Goal: Navigation & Orientation: Find specific page/section

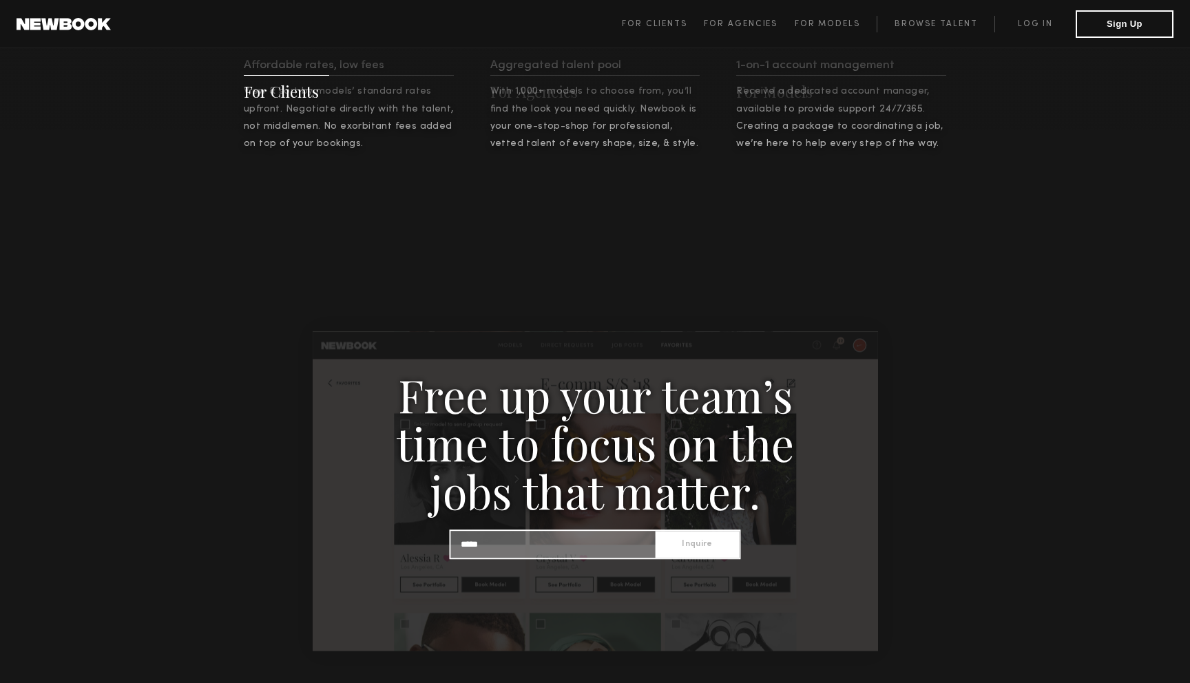
scroll to position [1355, 0]
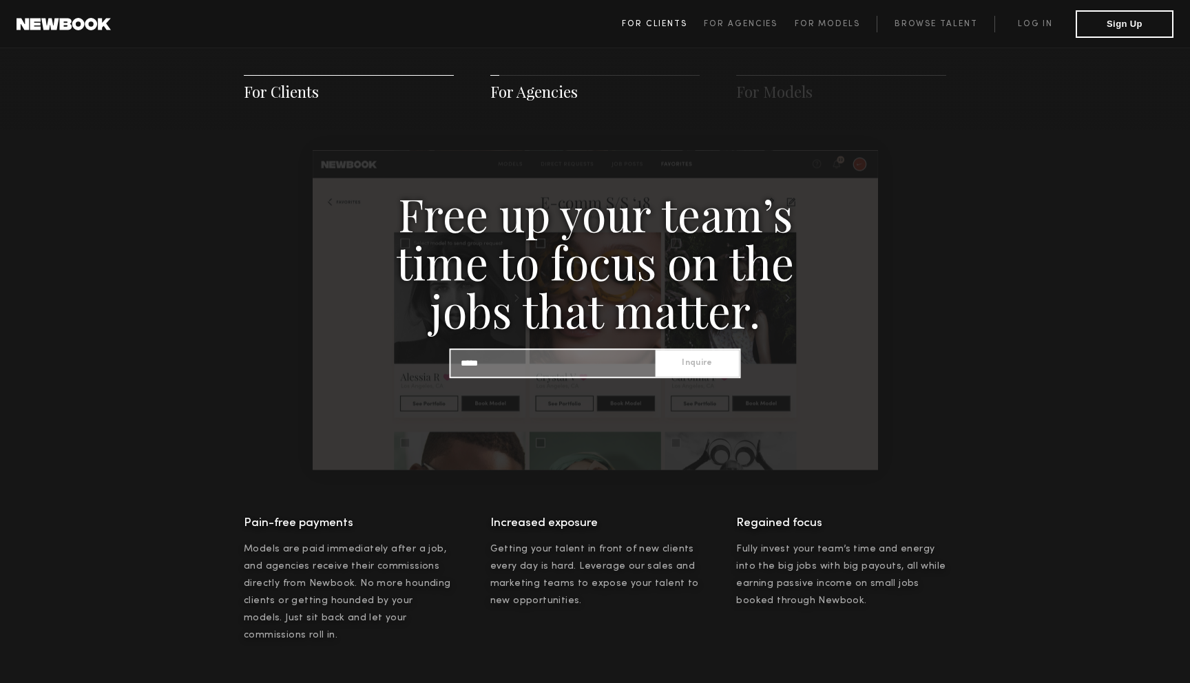
click at [667, 28] on link "For Clients" at bounding box center [663, 24] width 82 height 17
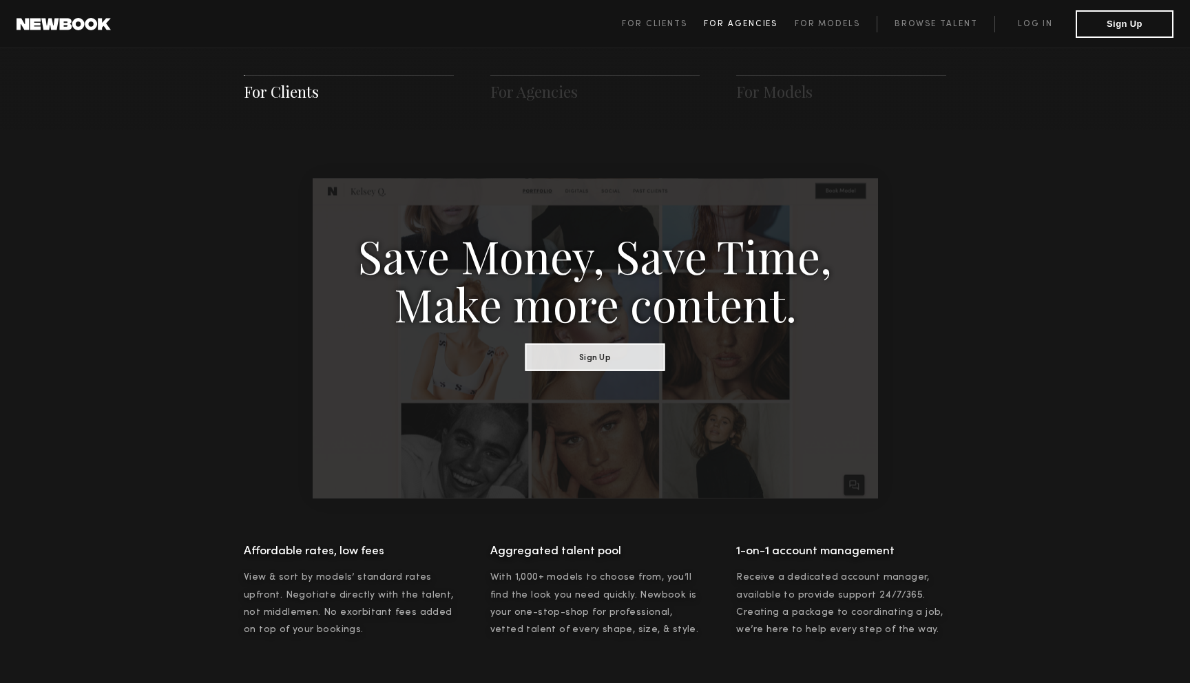
click at [760, 24] on span "For Agencies" at bounding box center [741, 24] width 74 height 8
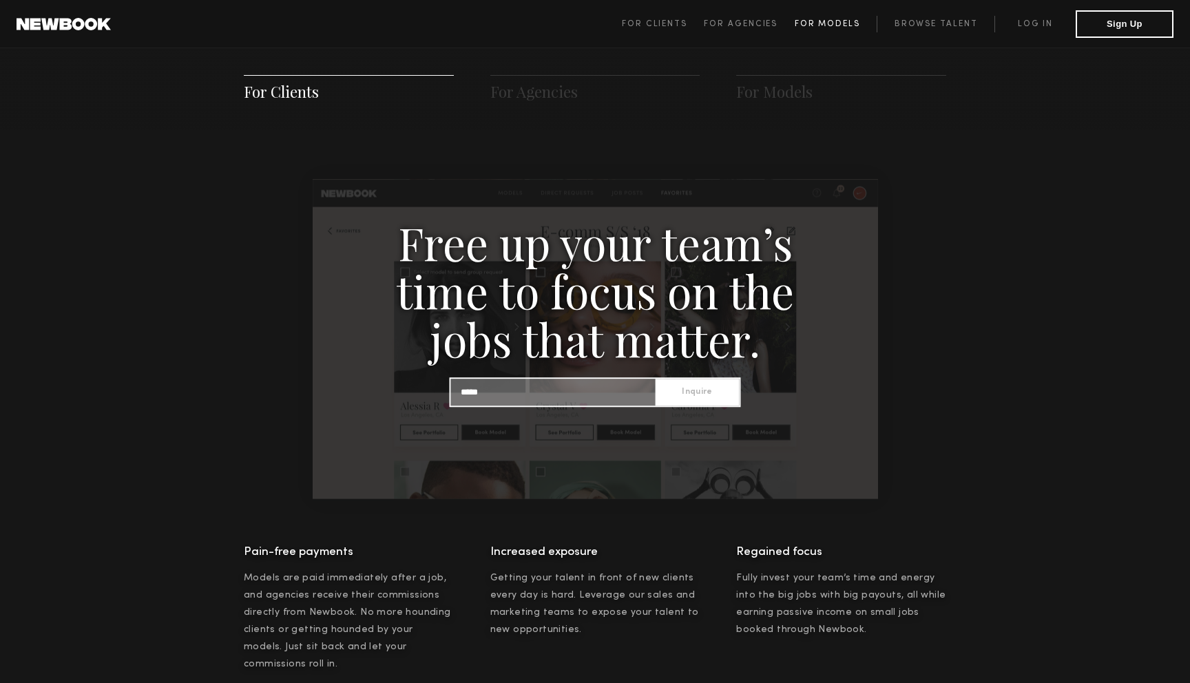
click at [824, 20] on span "For Models" at bounding box center [827, 24] width 65 height 8
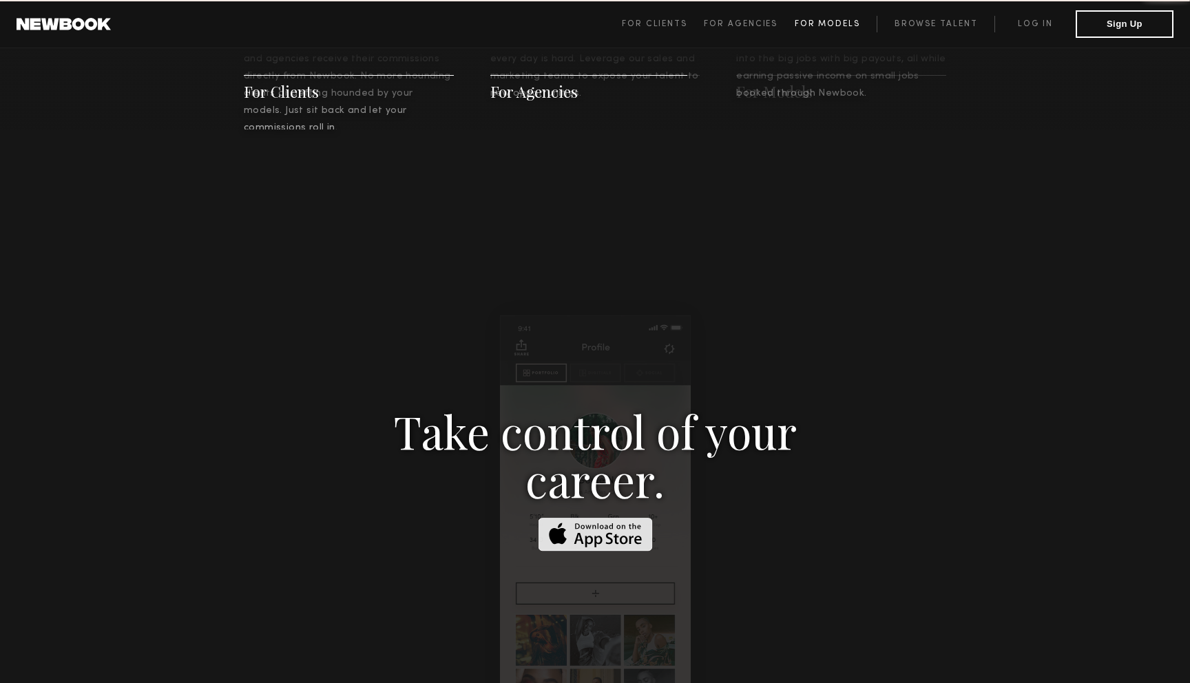
scroll to position [1982, 0]
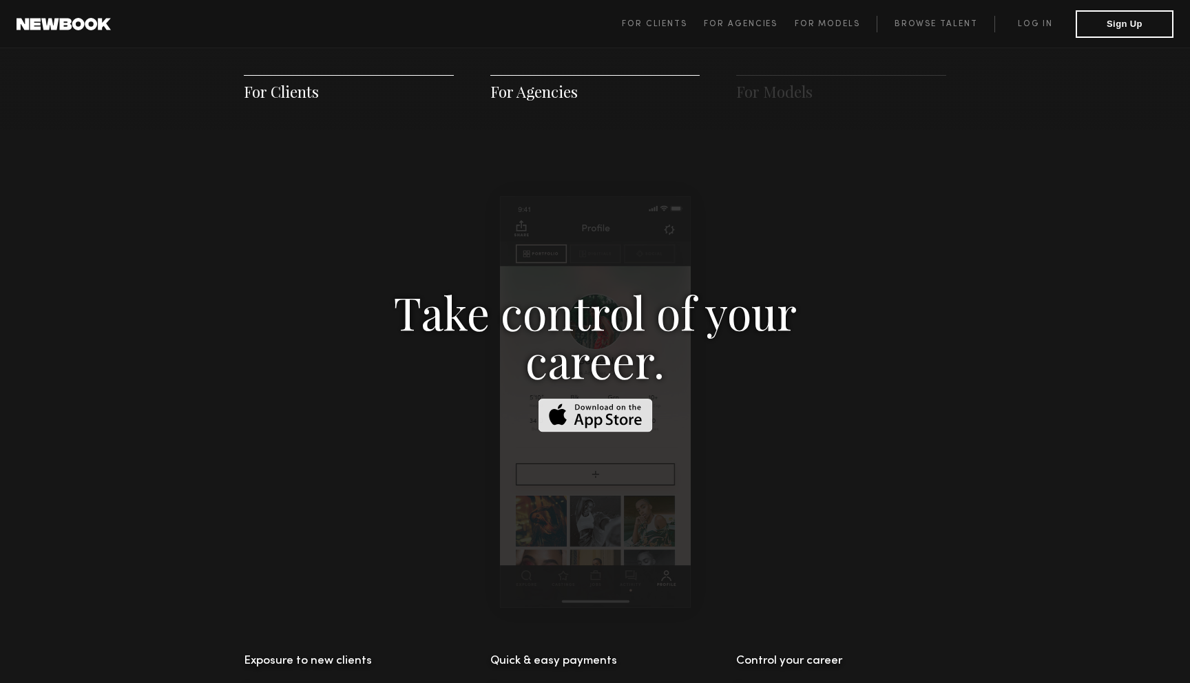
click at [744, 11] on span "For Clients For Agencies For Models Browse Talent Log in Sign Up" at bounding box center [898, 24] width 552 height 28
click at [667, 23] on span "For Clients" at bounding box center [654, 24] width 65 height 8
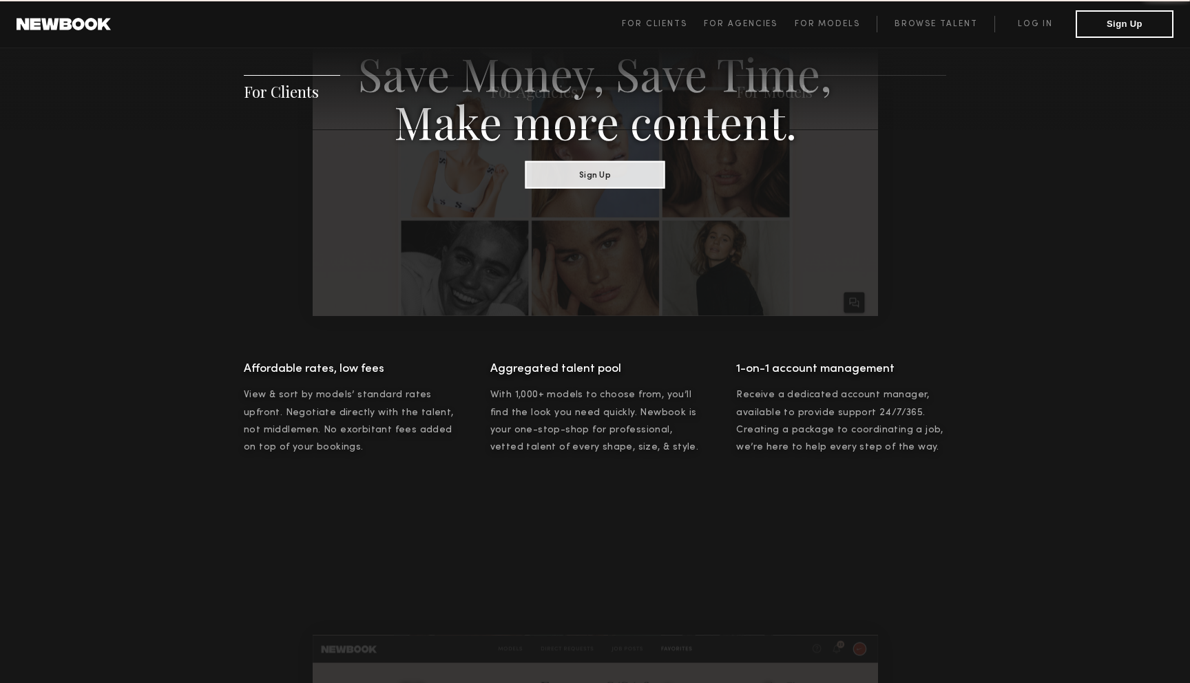
scroll to position [688, 0]
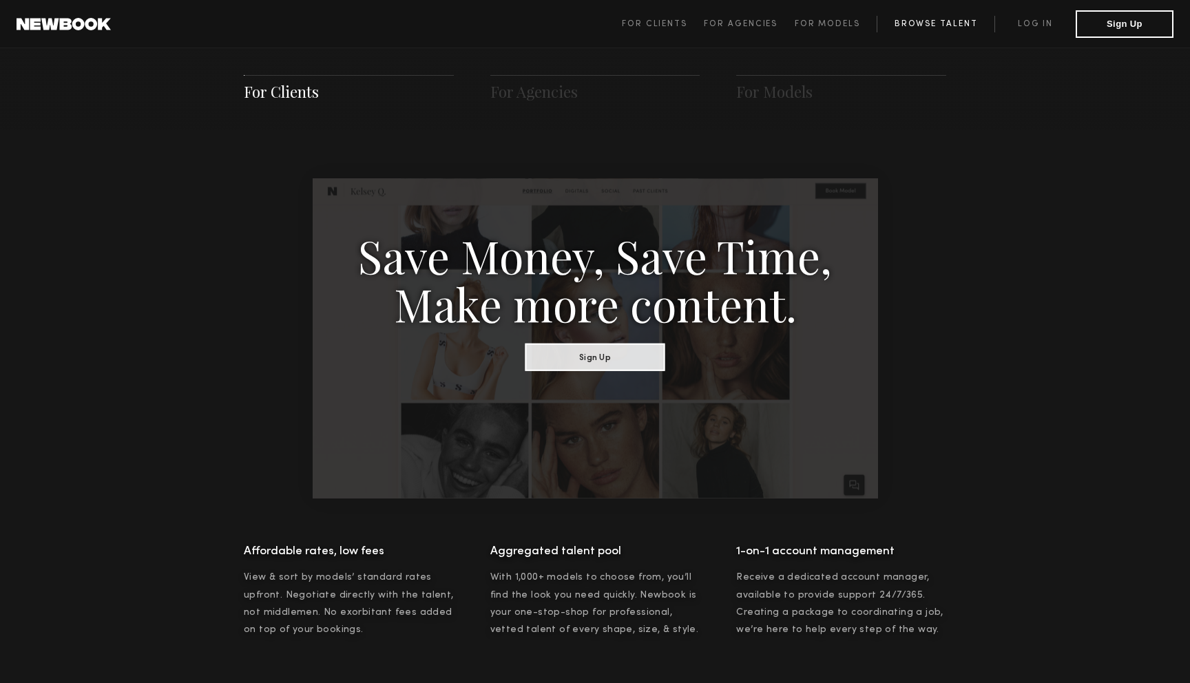
click at [943, 25] on link "Browse Talent" at bounding box center [936, 24] width 118 height 17
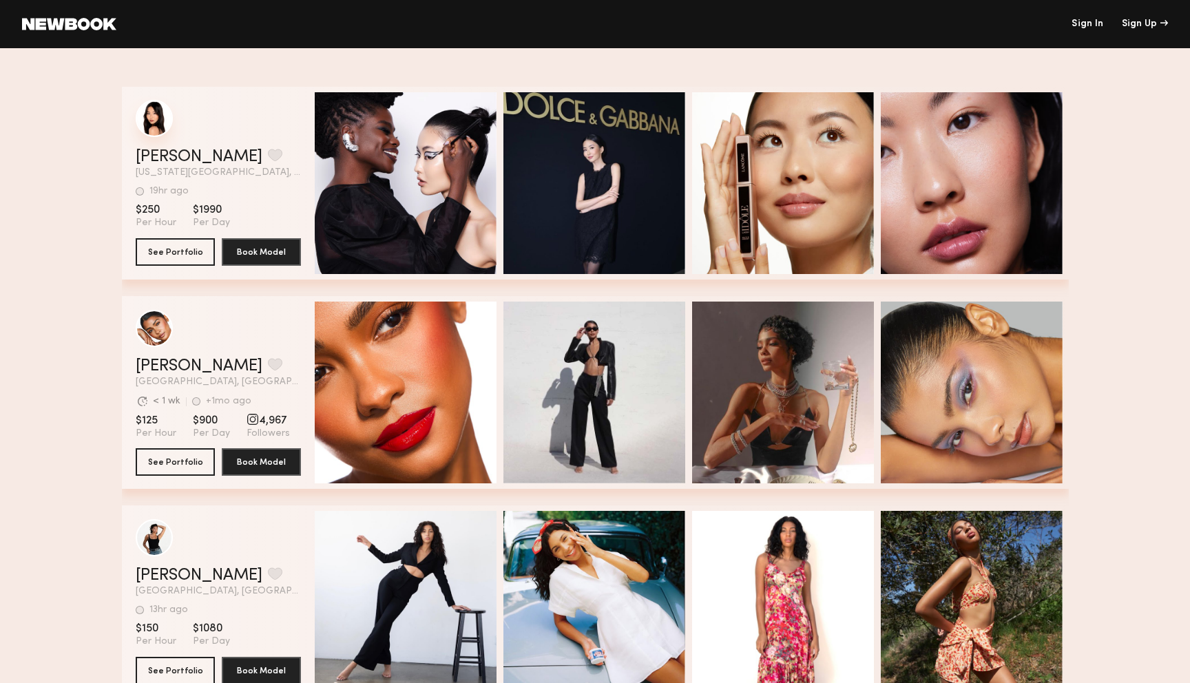
click at [155, 126] on div "grid" at bounding box center [154, 118] width 37 height 37
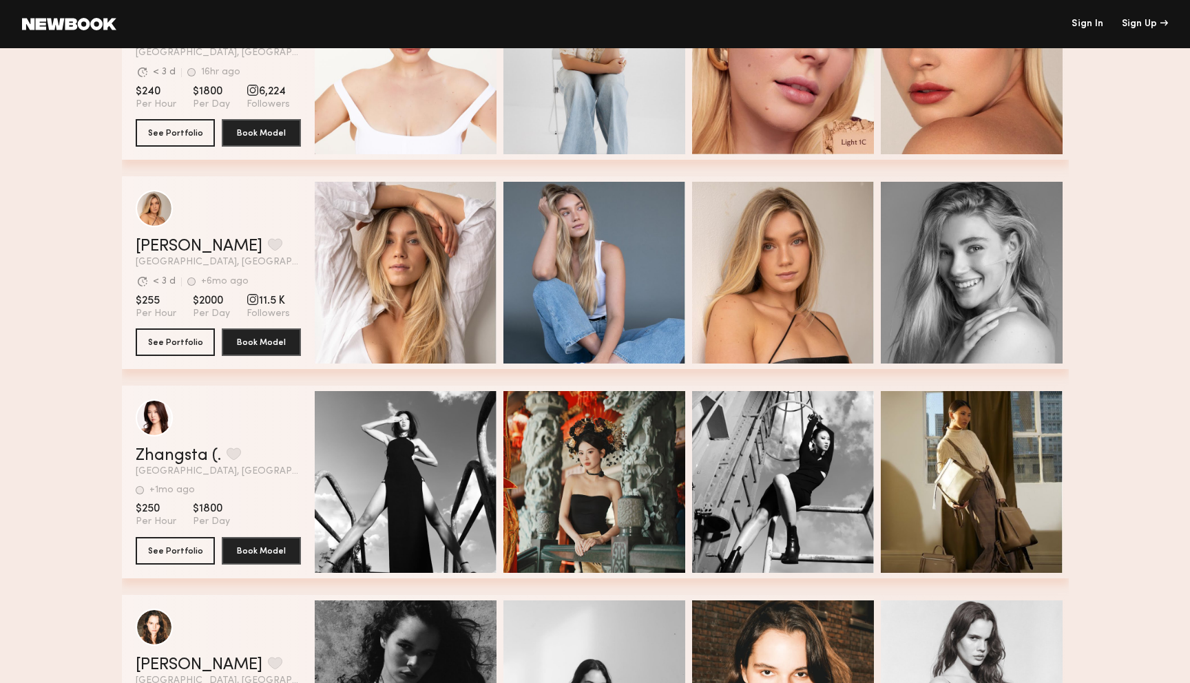
scroll to position [2101, 0]
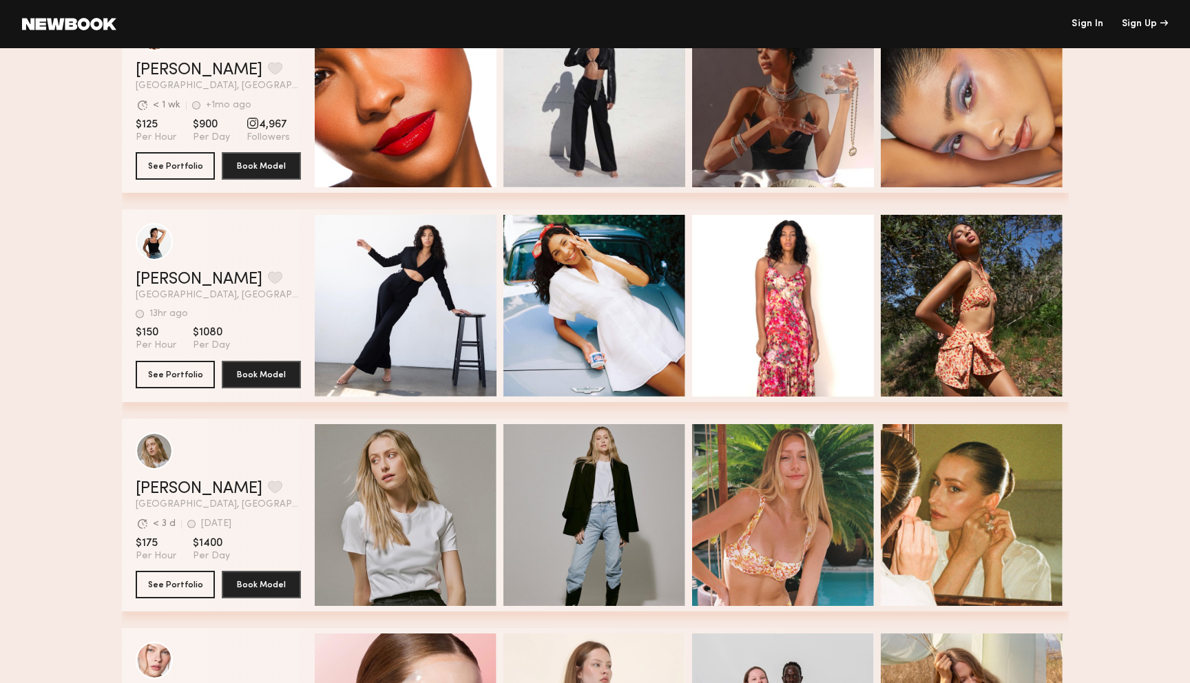
scroll to position [0, 0]
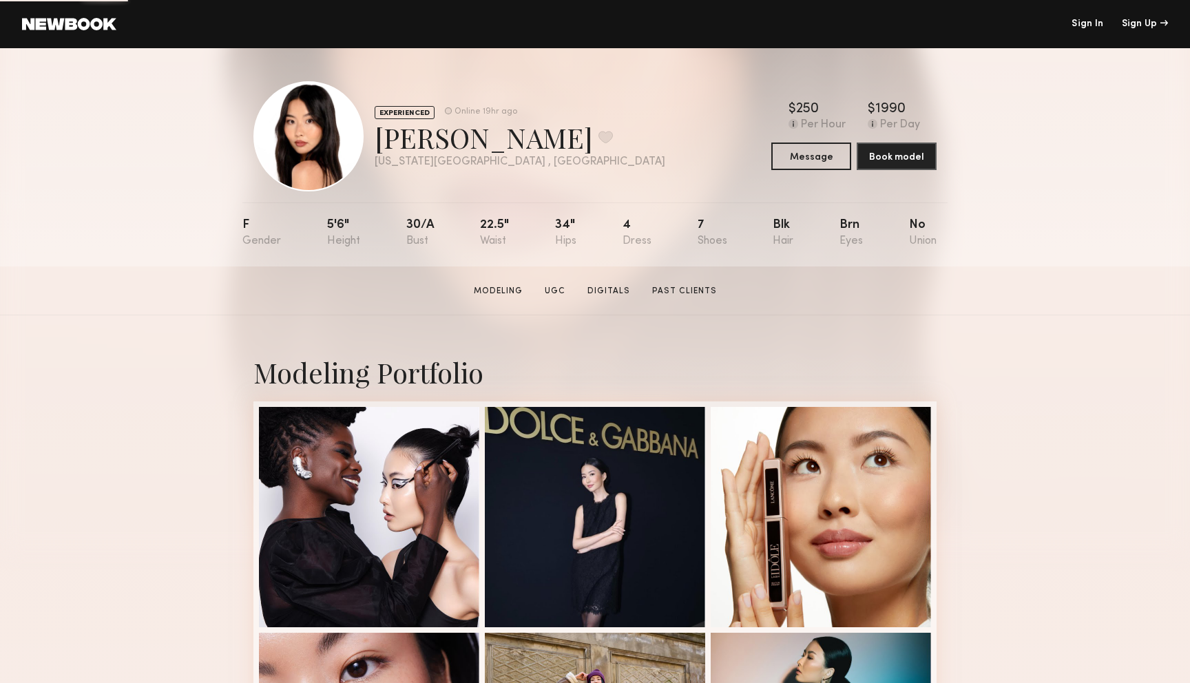
click at [563, 434] on div at bounding box center [595, 517] width 220 height 220
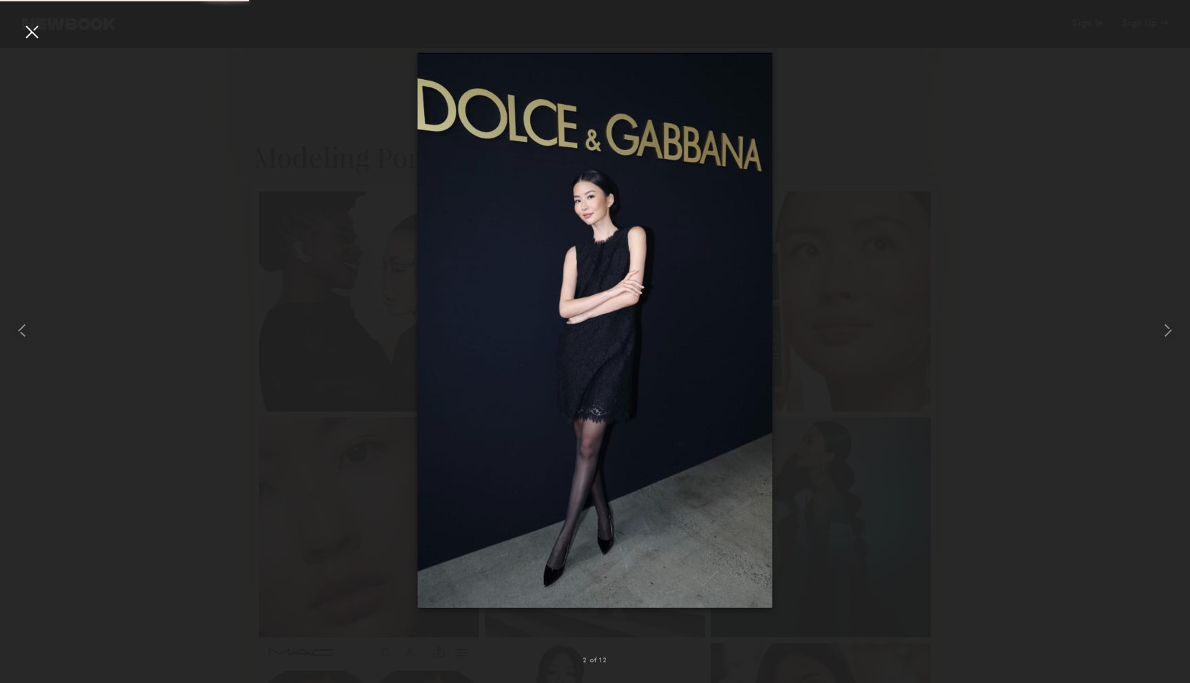
scroll to position [217, 0]
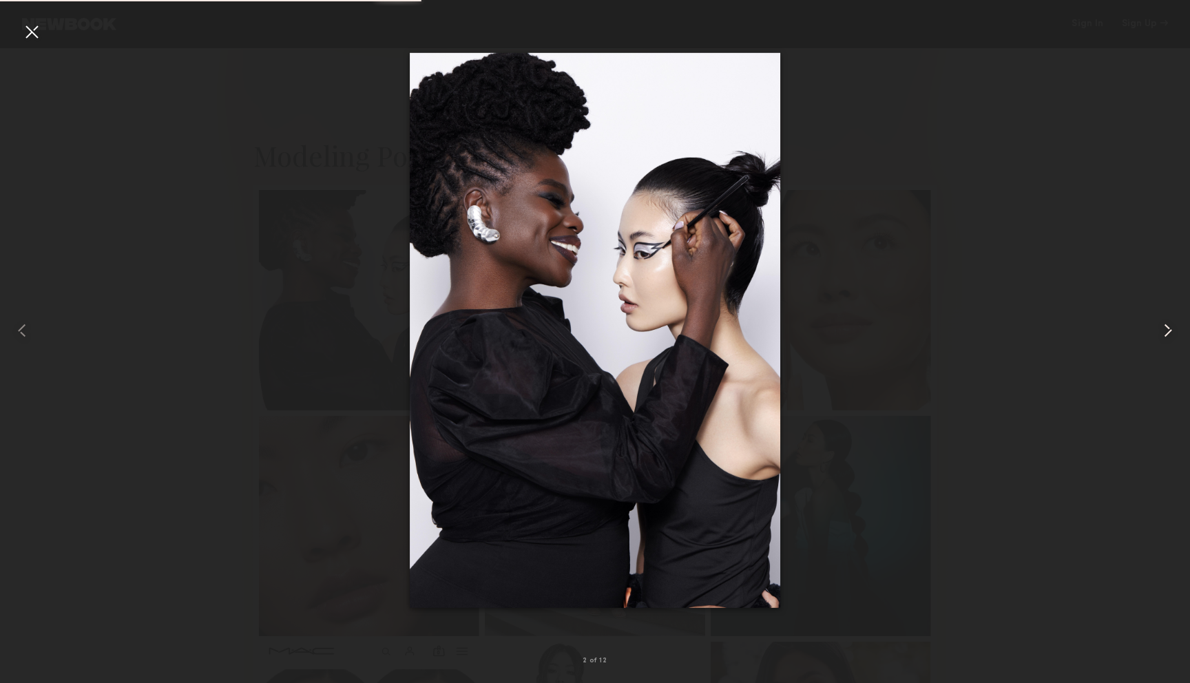
click at [1169, 329] on common-icon at bounding box center [1168, 331] width 22 height 22
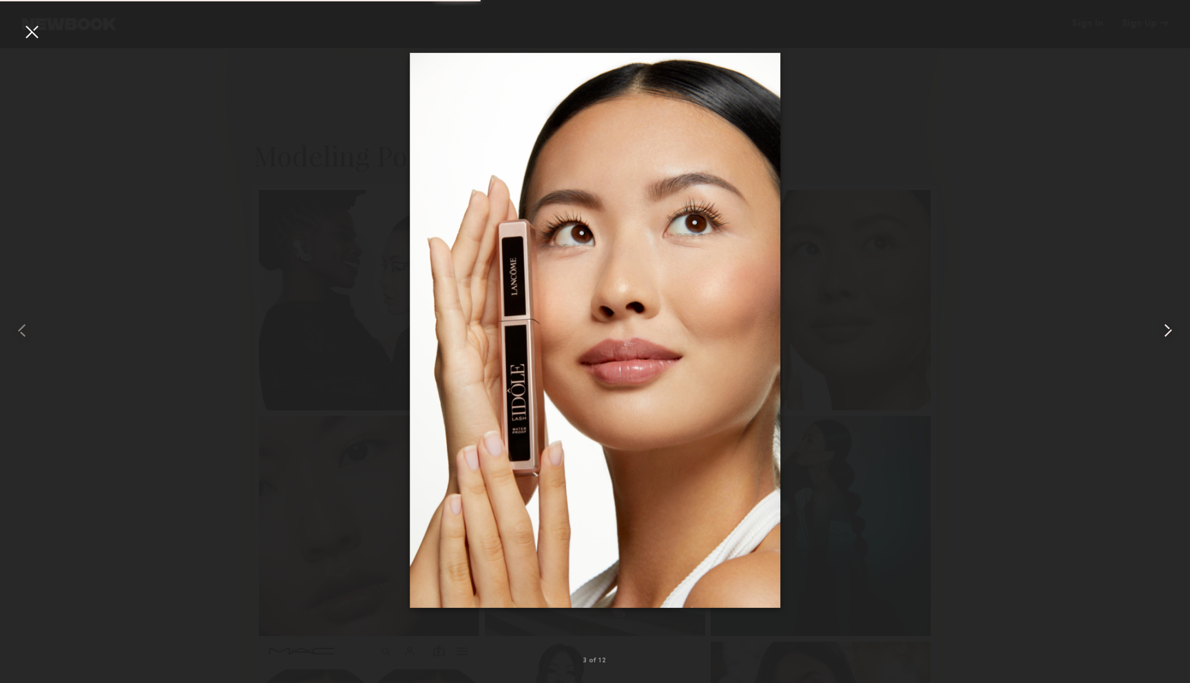
click at [1169, 329] on common-icon at bounding box center [1168, 331] width 22 height 22
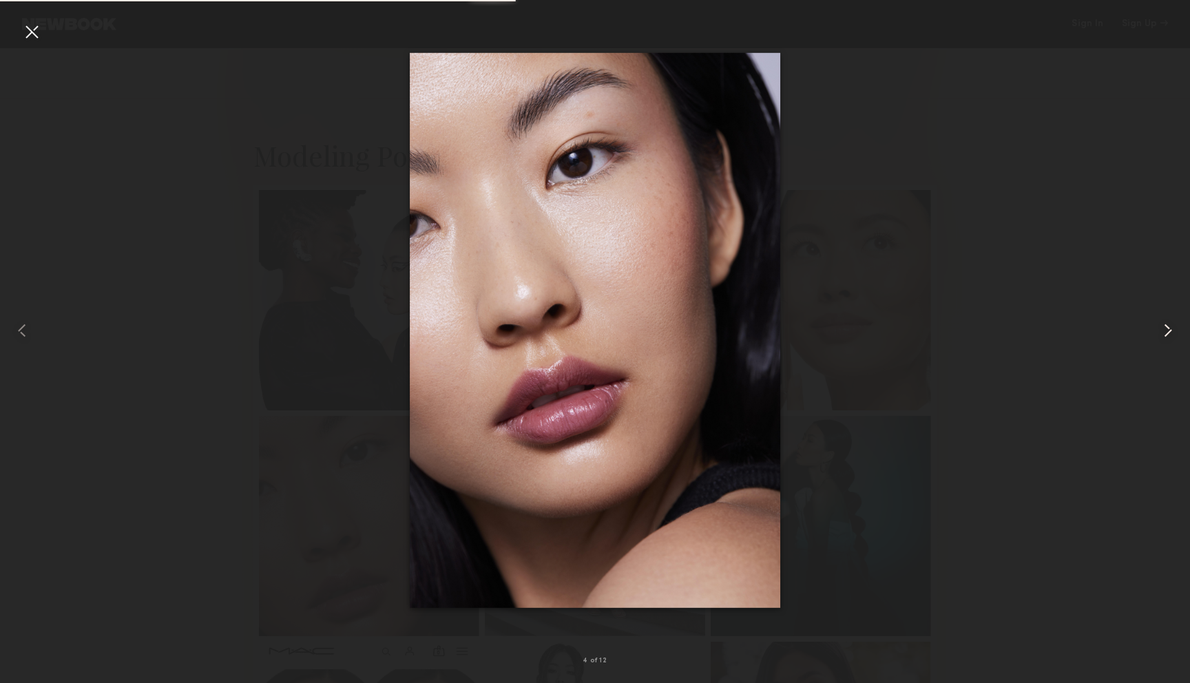
click at [1169, 329] on common-icon at bounding box center [1168, 331] width 22 height 22
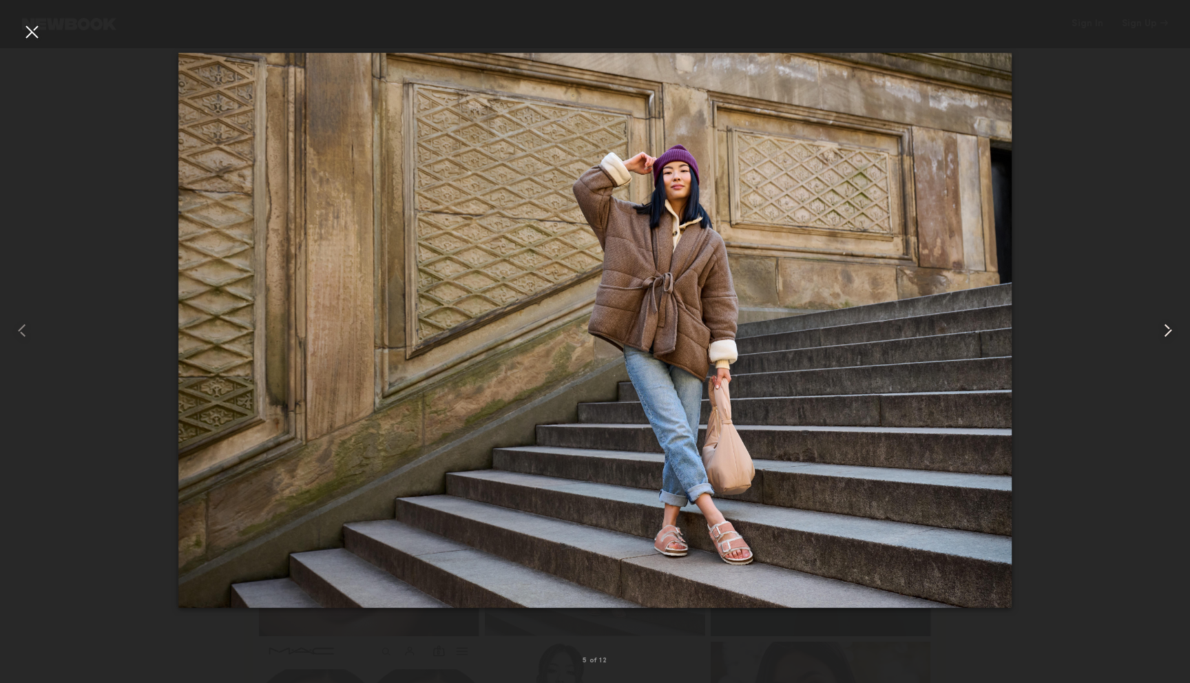
click at [1169, 329] on common-icon at bounding box center [1168, 331] width 22 height 22
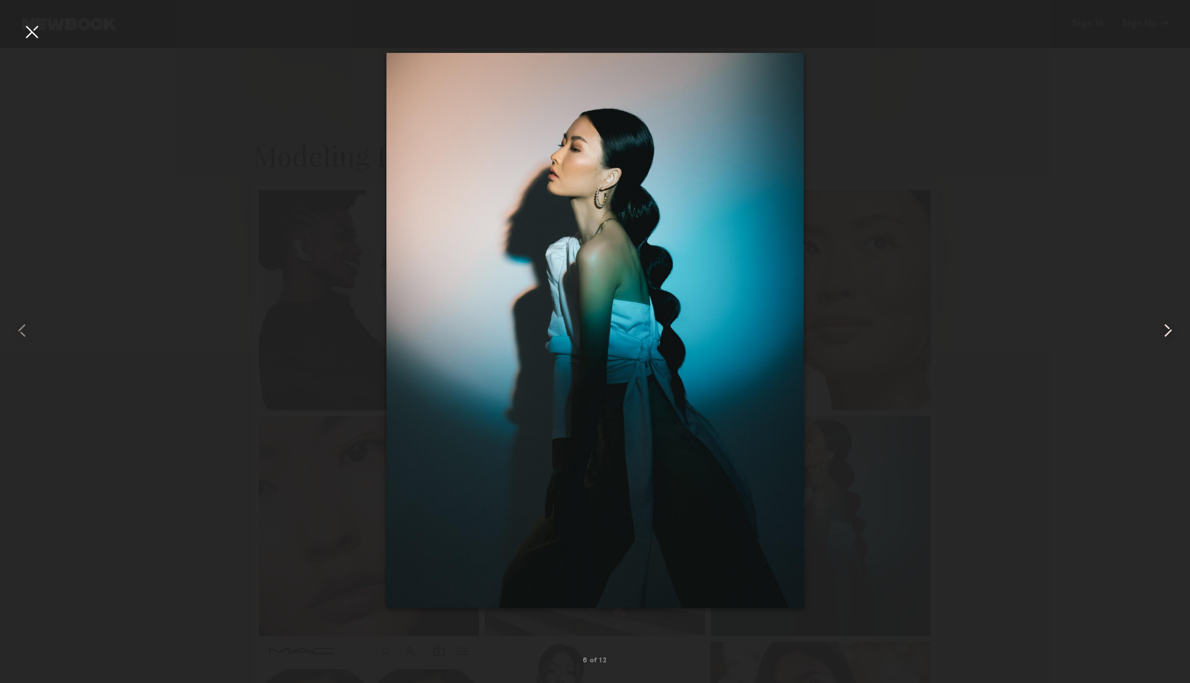
click at [1169, 329] on common-icon at bounding box center [1168, 331] width 22 height 22
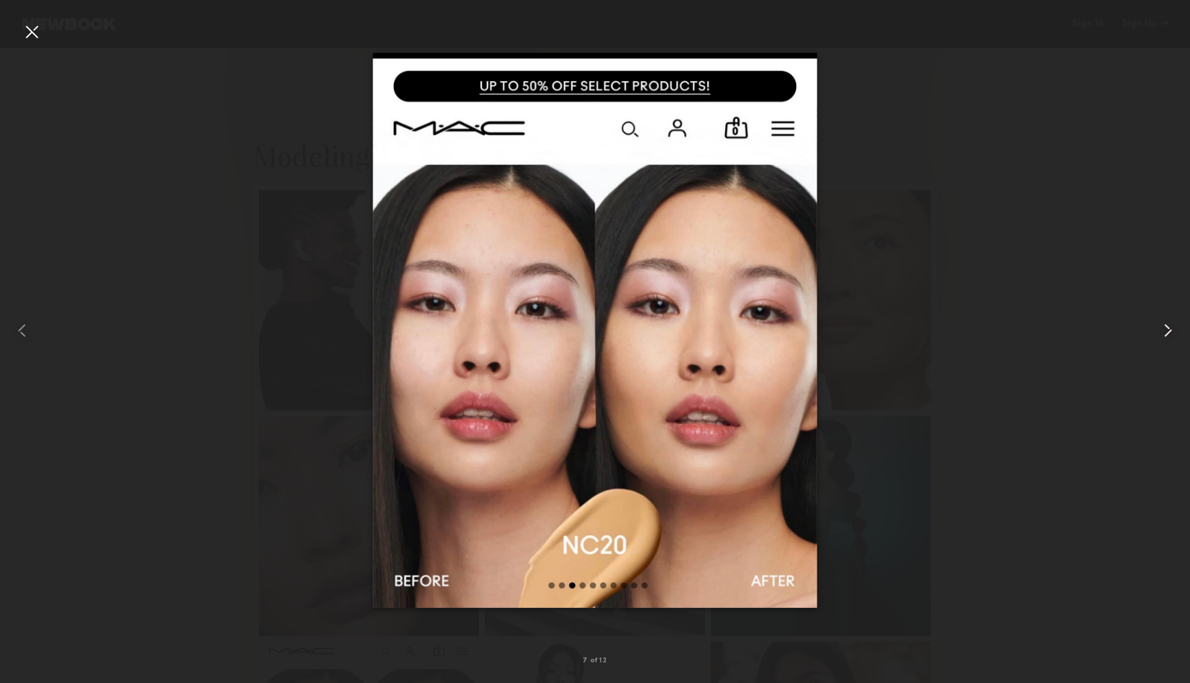
click at [1169, 329] on common-icon at bounding box center [1168, 331] width 22 height 22
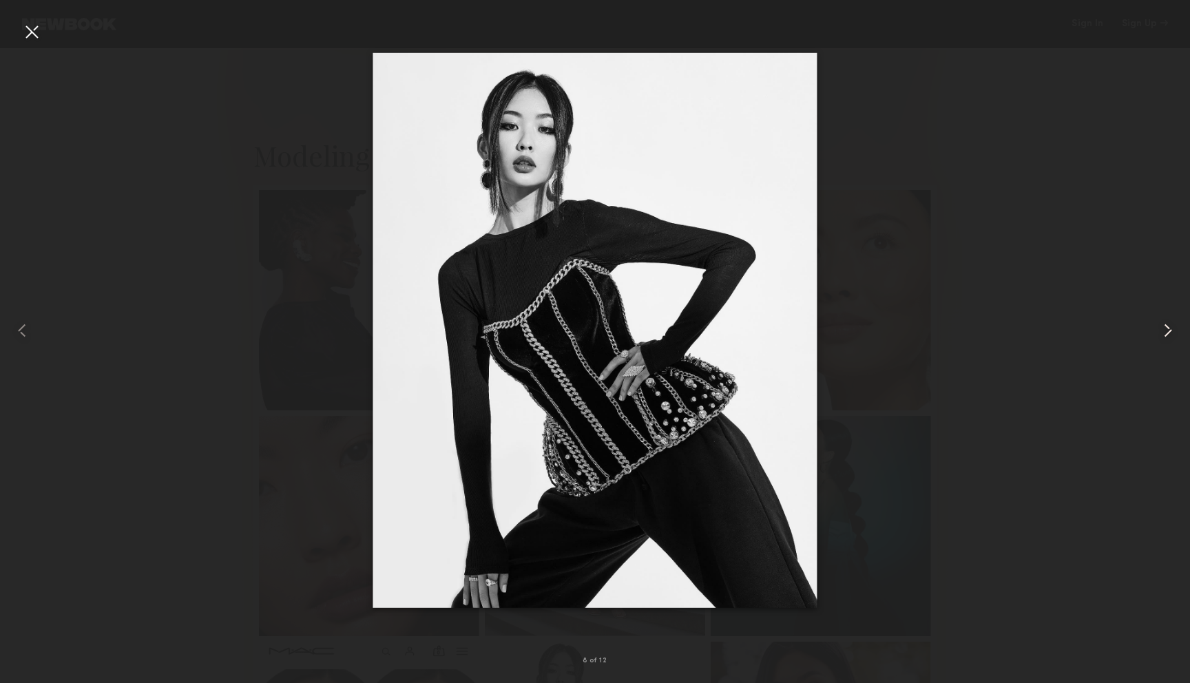
click at [1169, 329] on common-icon at bounding box center [1168, 331] width 22 height 22
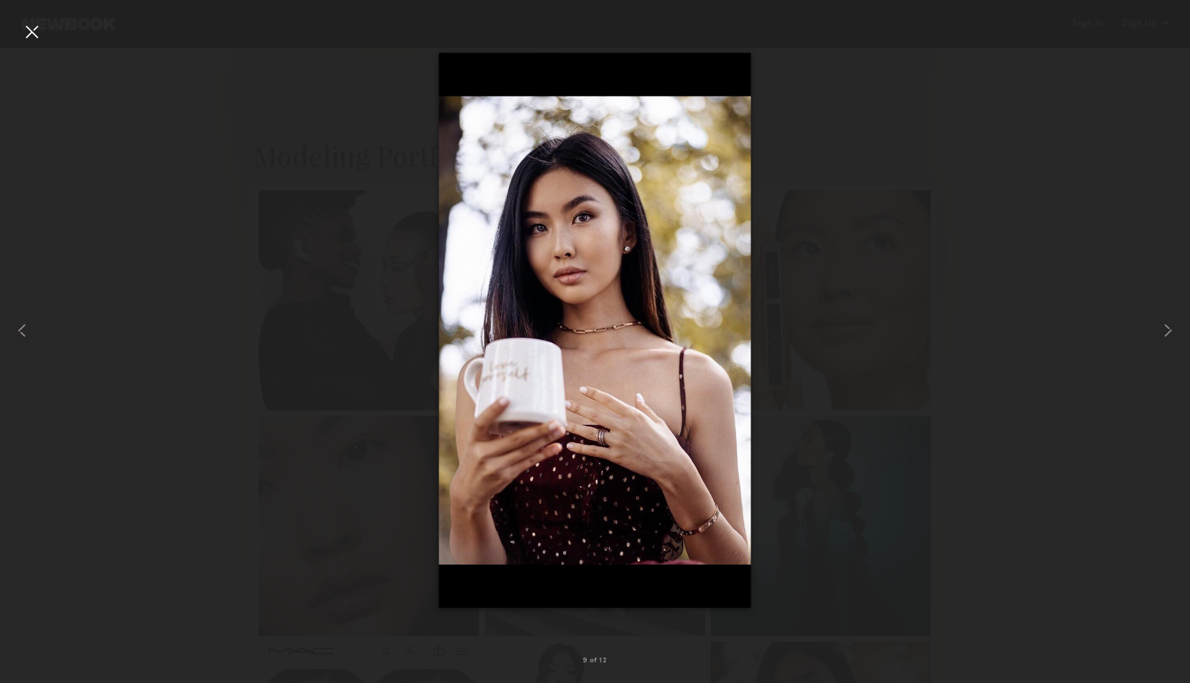
click at [951, 280] on div at bounding box center [595, 330] width 1190 height 617
click at [28, 34] on div at bounding box center [32, 32] width 22 height 22
